Goal: Task Accomplishment & Management: Use online tool/utility

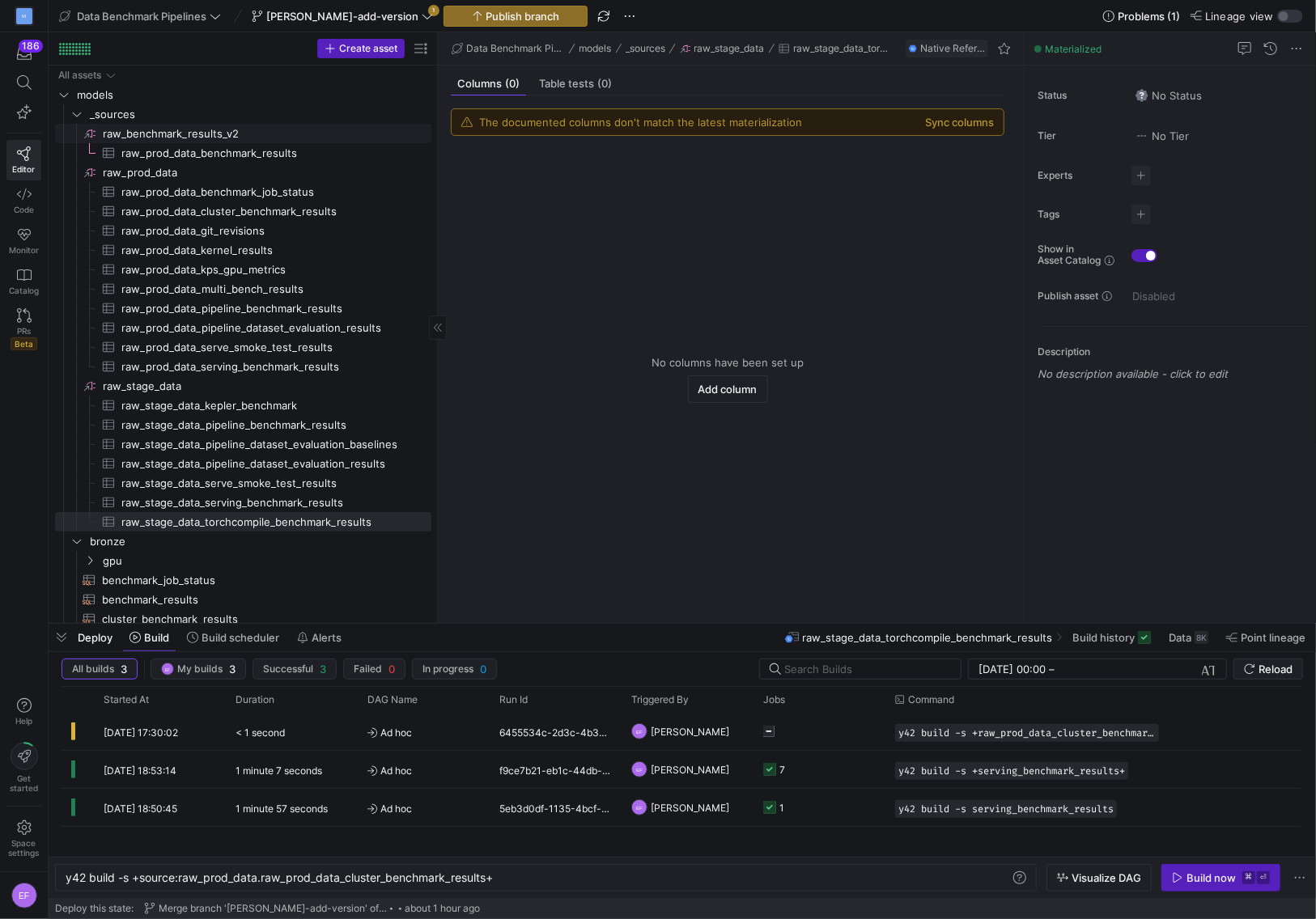
click at [205, 138] on span "raw_benchmark_results_v2​​​​​​​​" at bounding box center [266, 133] width 326 height 18
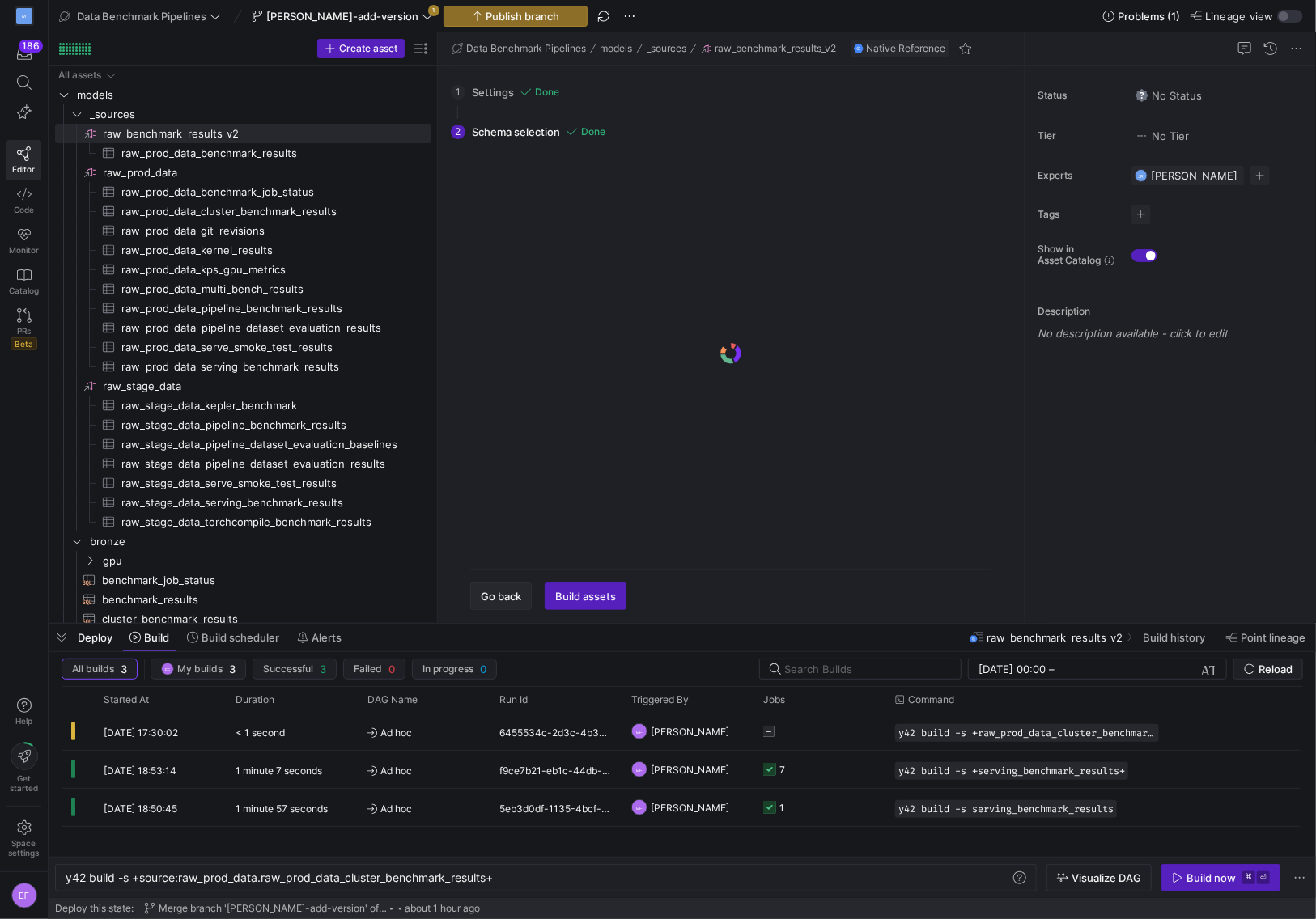
click at [517, 605] on span "button" at bounding box center [501, 596] width 60 height 26
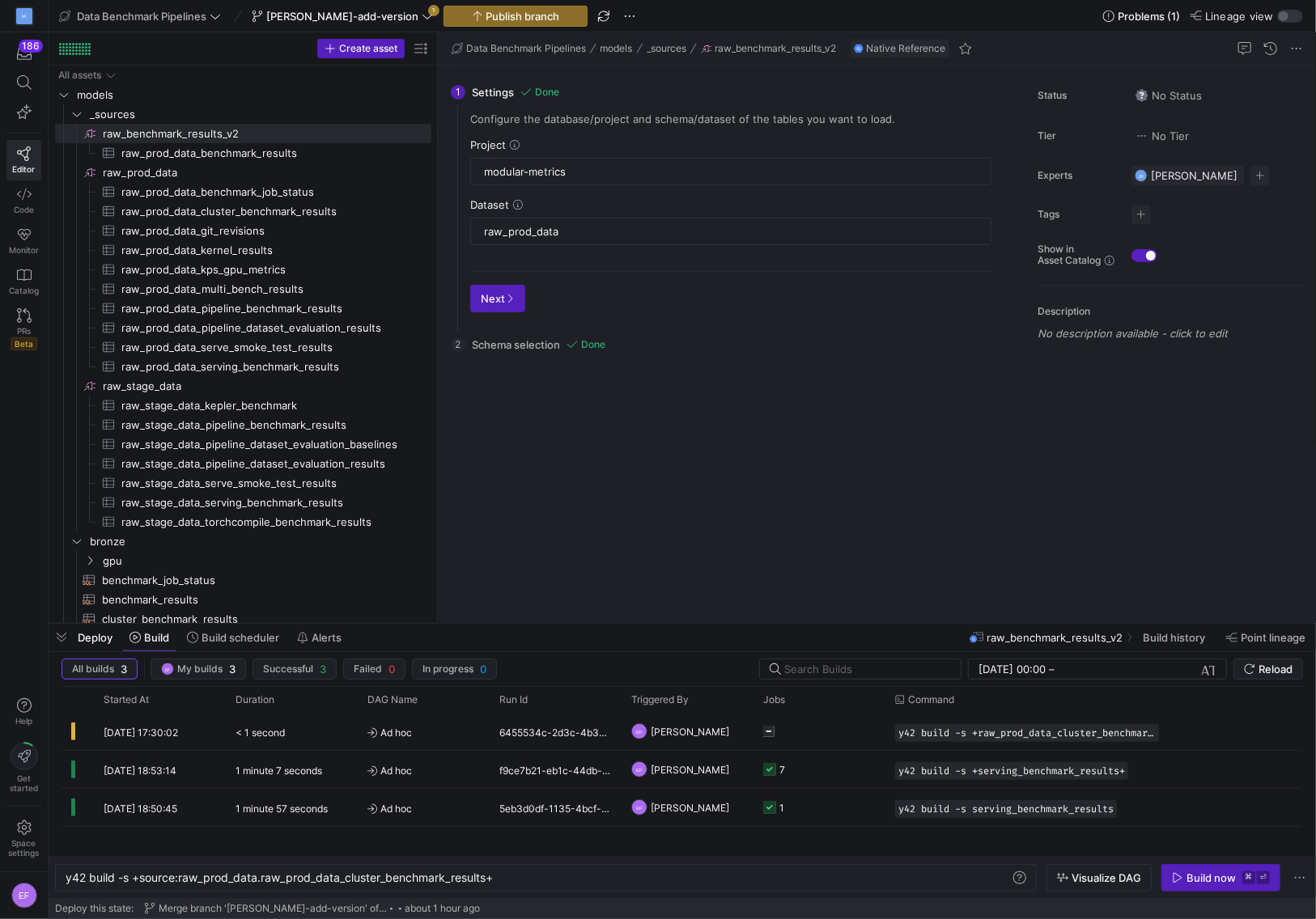
checkbox input "false"
click at [513, 141] on icon at bounding box center [514, 144] width 10 height 10
click at [790, 429] on div "Reload Groups Tables Drag here to set column labels Groups Tables" at bounding box center [731, 487] width 548 height 246
